Goal: Task Accomplishment & Management: Complete application form

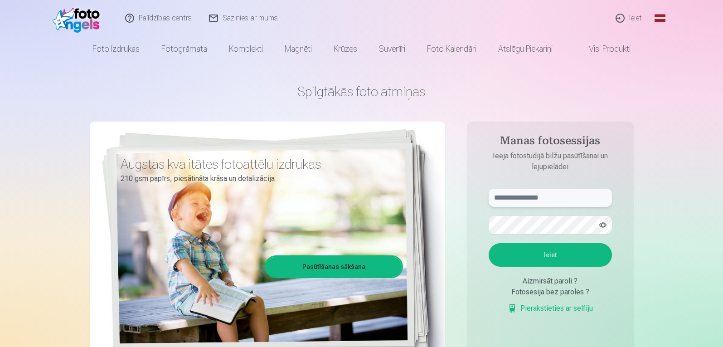
click at [496, 200] on input "text" at bounding box center [550, 198] width 123 height 18
type input "**********"
click at [555, 257] on button "Ieiet" at bounding box center [550, 255] width 123 height 24
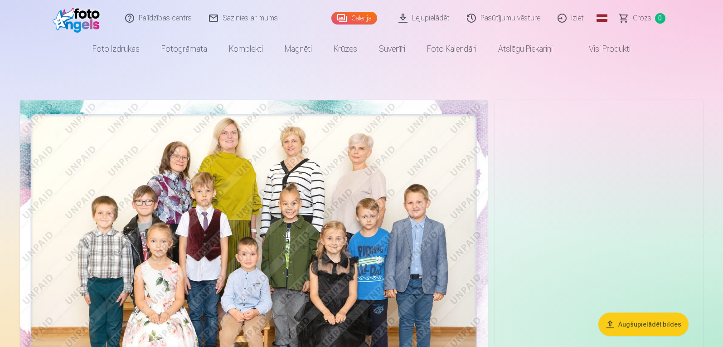
scroll to position [91, 0]
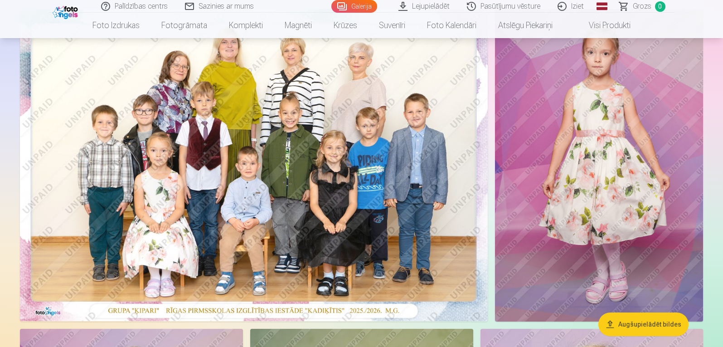
click at [246, 156] on img at bounding box center [254, 165] width 468 height 312
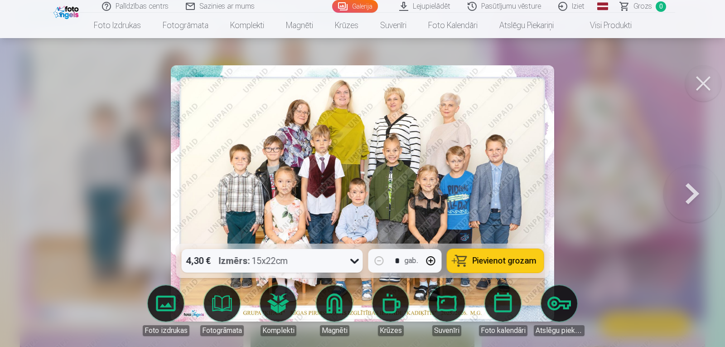
click at [246, 156] on img at bounding box center [363, 193] width 384 height 256
click at [698, 82] on button at bounding box center [703, 83] width 36 height 36
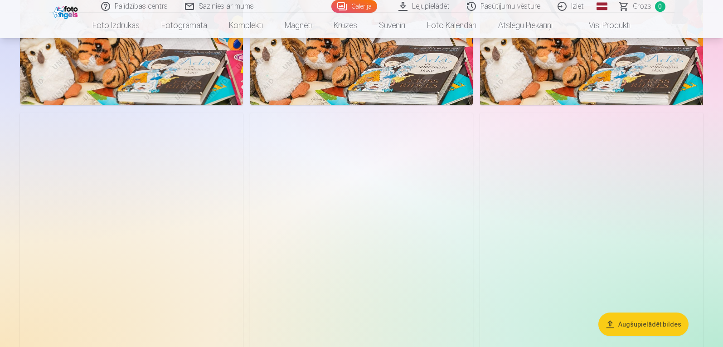
scroll to position [4578, 0]
